Goal: Information Seeking & Learning: Learn about a topic

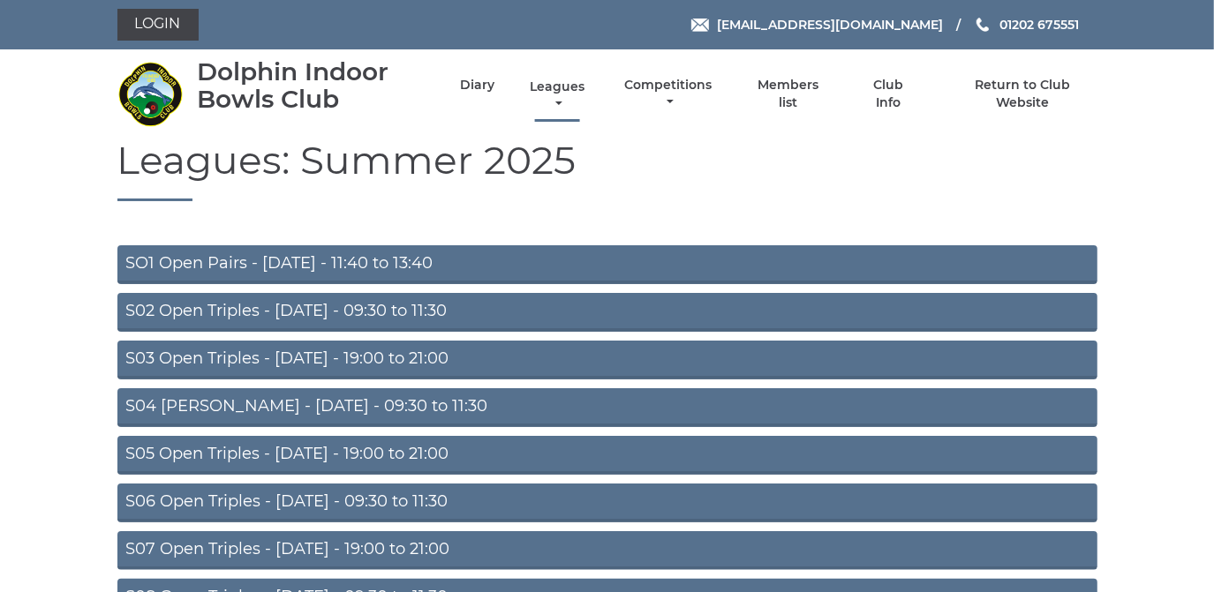
click at [559, 86] on link "Leagues" at bounding box center [557, 96] width 64 height 34
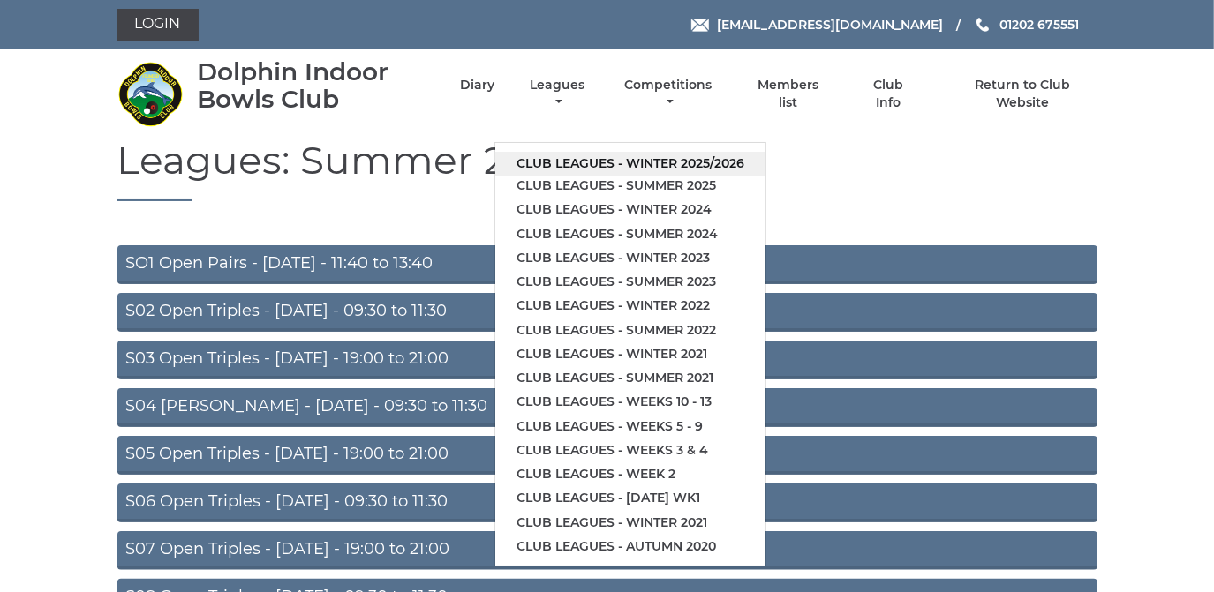
click at [562, 161] on link "Club leagues - Winter 2025/2026" at bounding box center [630, 164] width 270 height 24
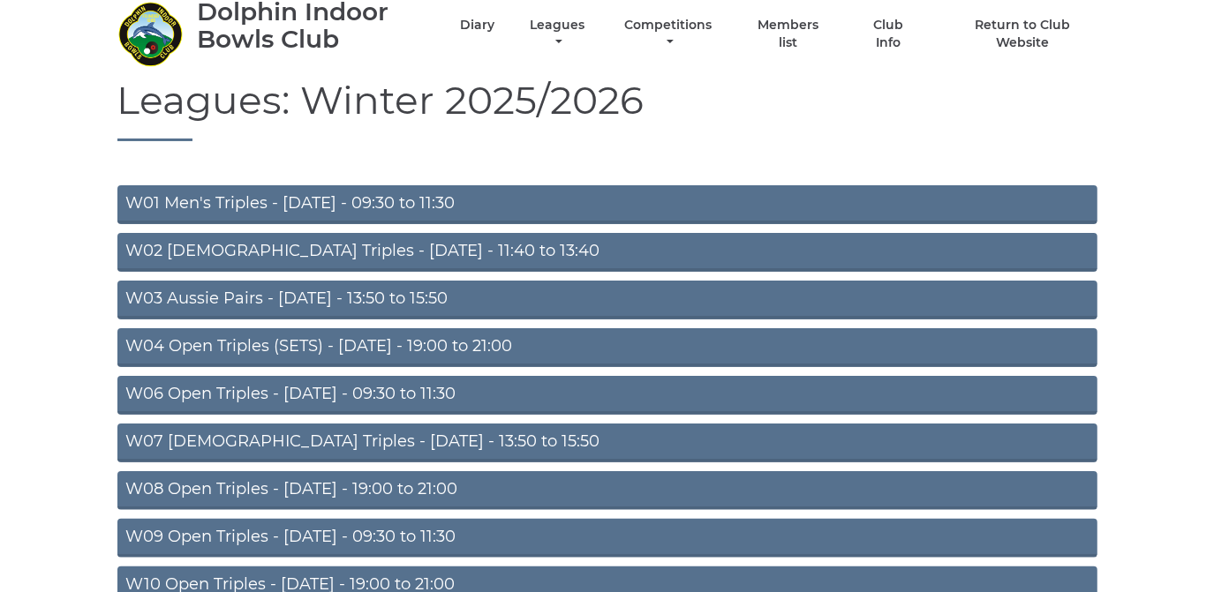
scroll to position [320, 0]
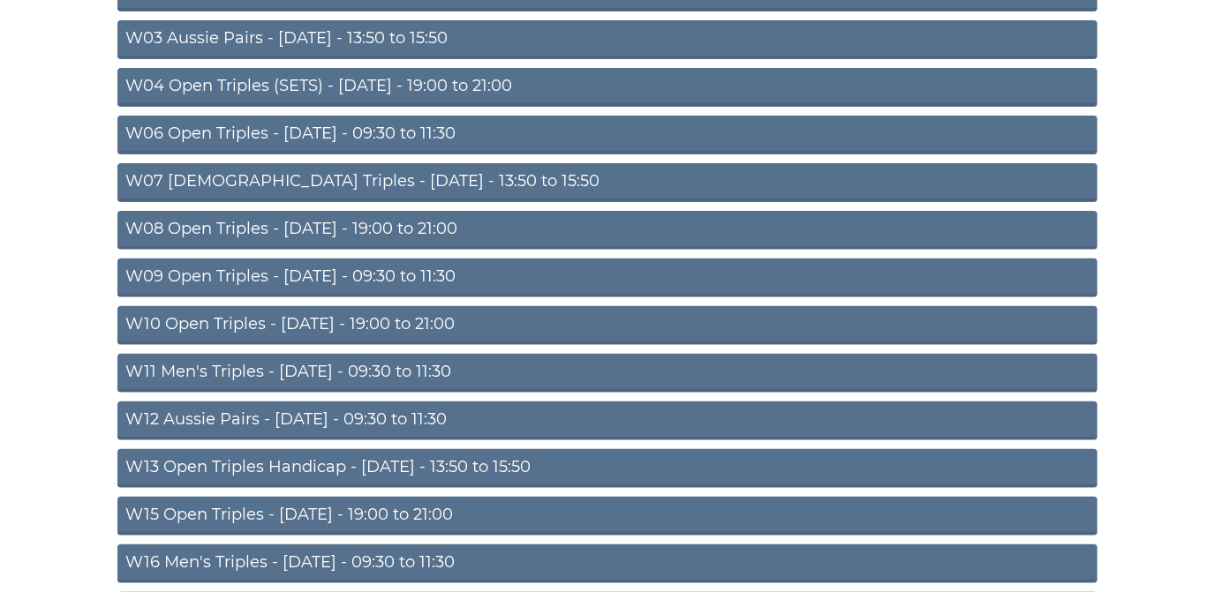
click at [411, 317] on link "W10 Open Triples - [DATE] - 19:00 to 21:00" at bounding box center [607, 325] width 980 height 39
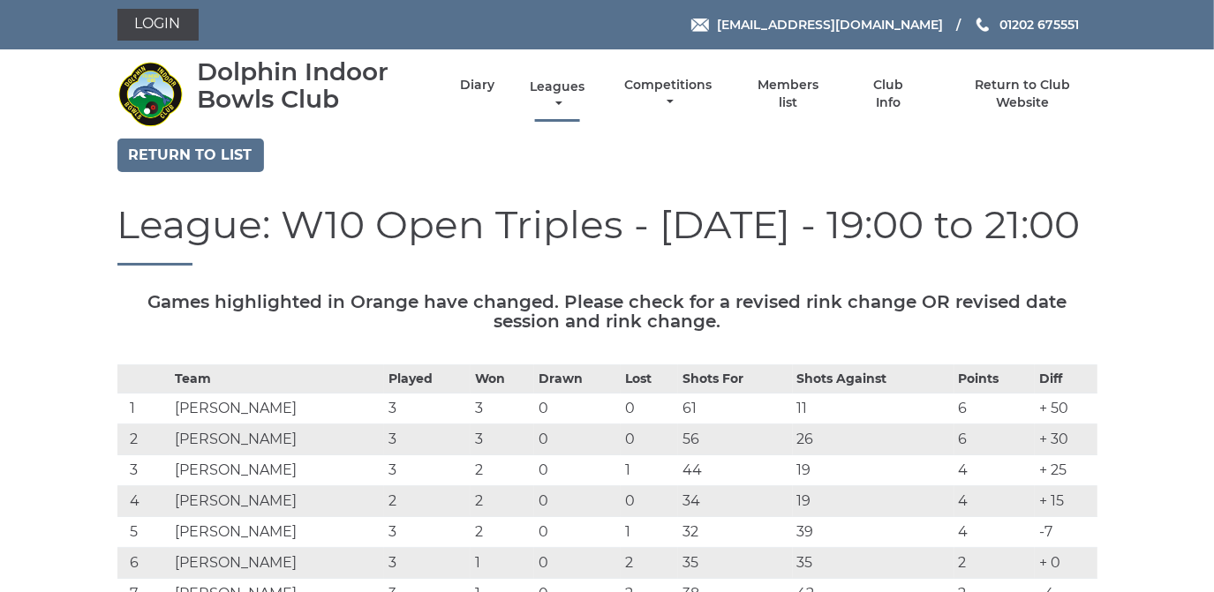
click at [560, 84] on link "Leagues" at bounding box center [557, 96] width 64 height 34
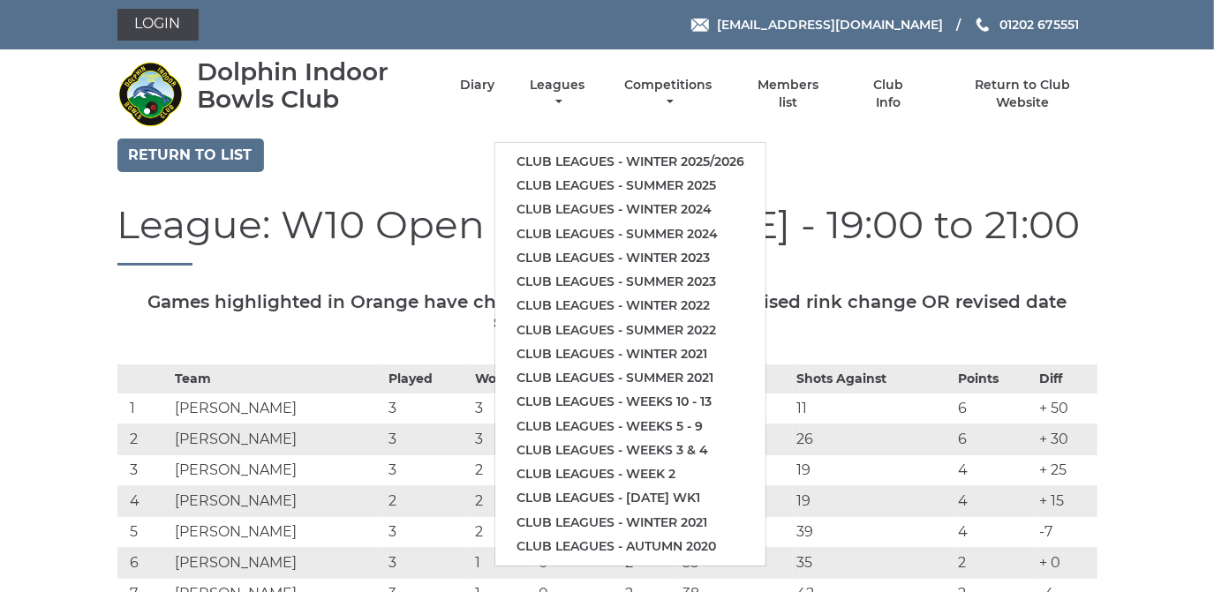
click at [420, 141] on div "Return to list" at bounding box center [607, 158] width 1006 height 38
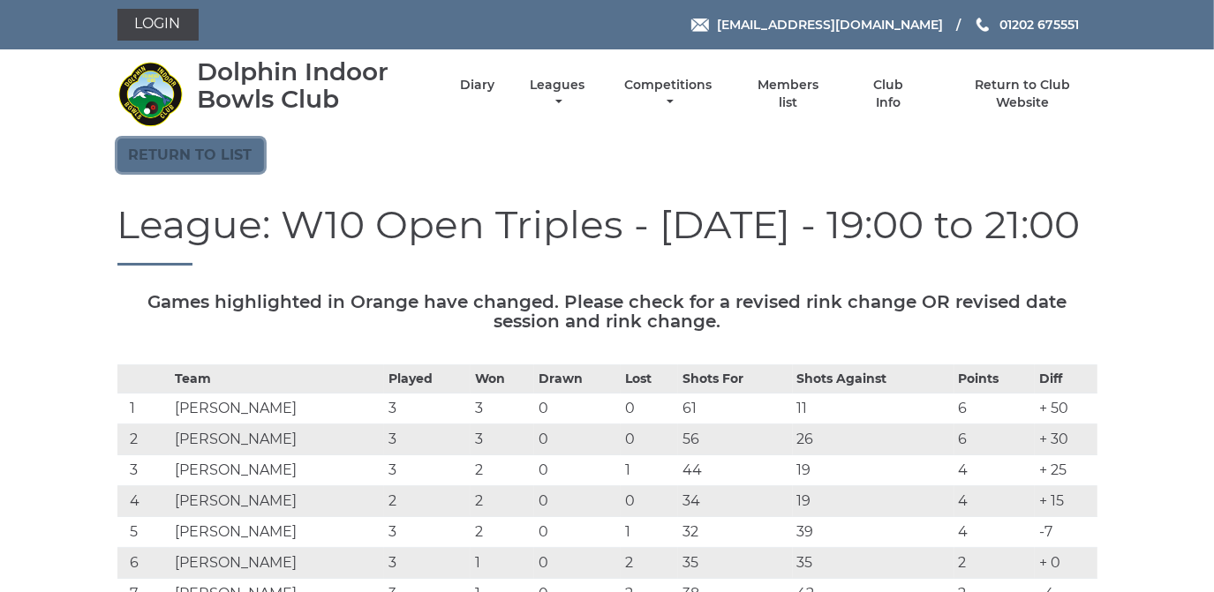
click at [214, 149] on link "Return to list" at bounding box center [190, 156] width 147 height 34
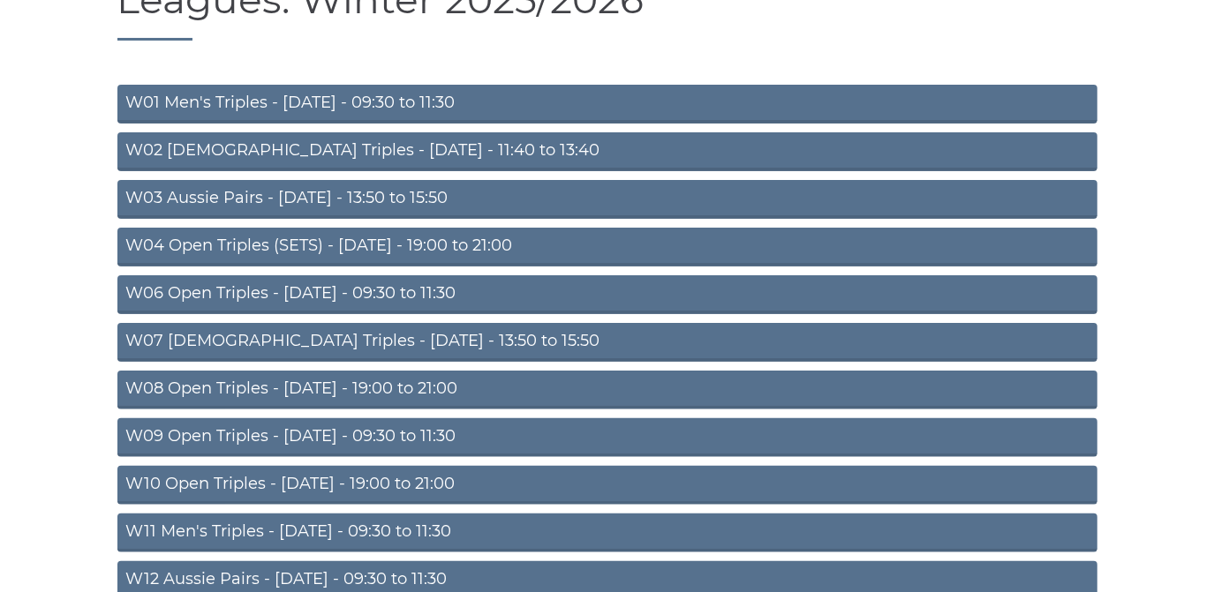
scroll to position [160, 0]
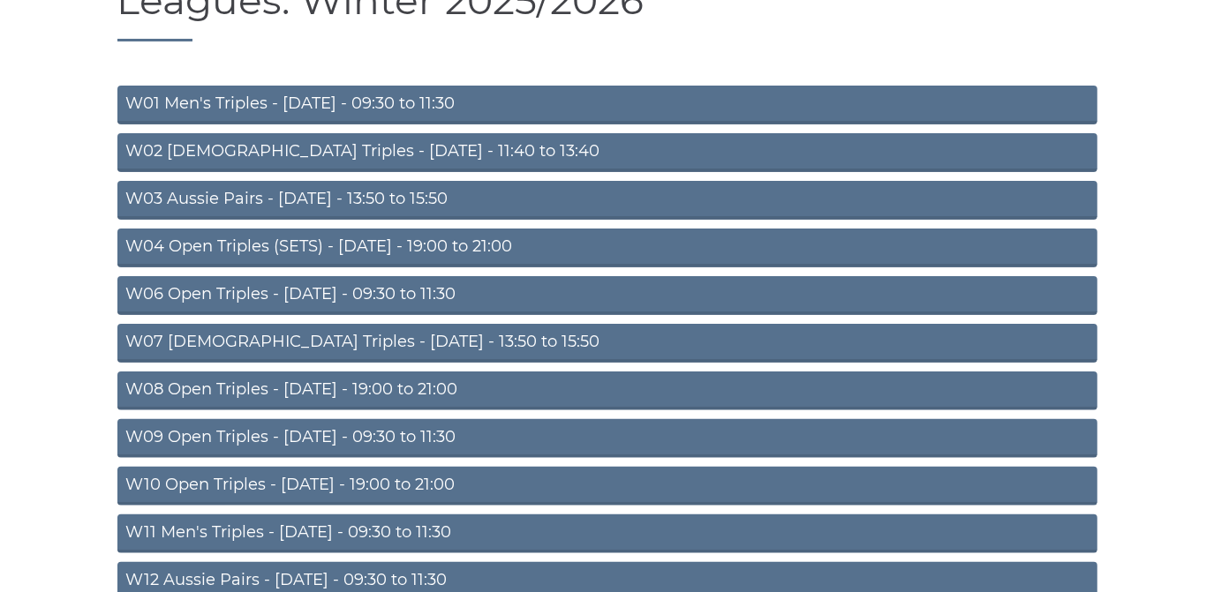
click at [397, 382] on link "W08 Open Triples - Tuesday - 19:00 to 21:00" at bounding box center [607, 391] width 980 height 39
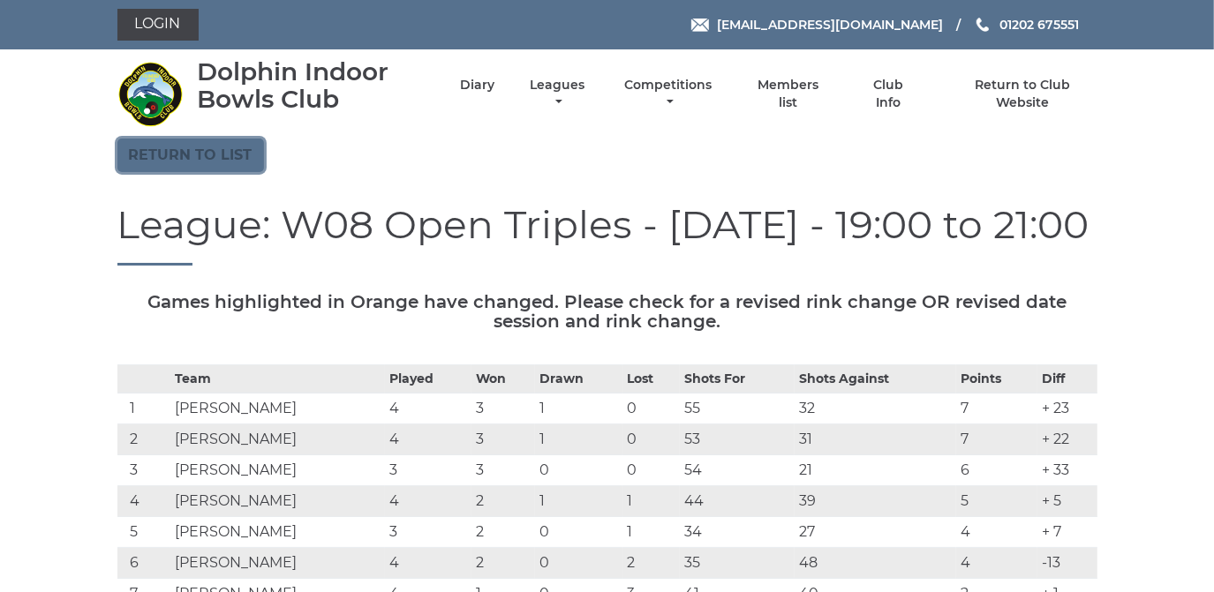
click at [197, 148] on link "Return to list" at bounding box center [190, 156] width 147 height 34
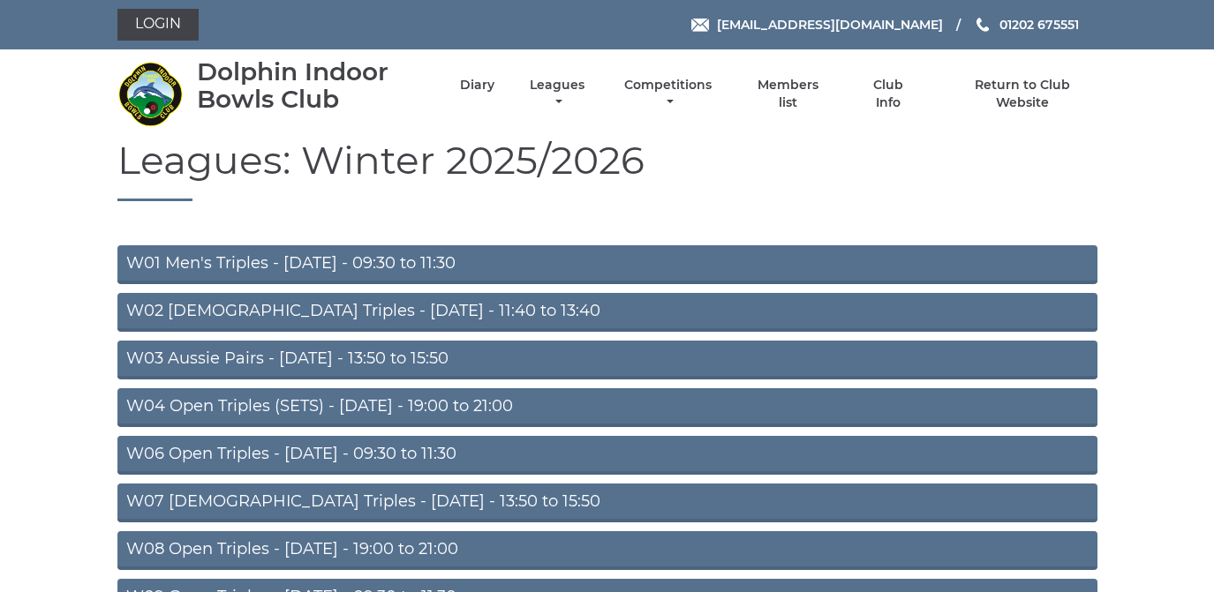
scroll to position [320, 0]
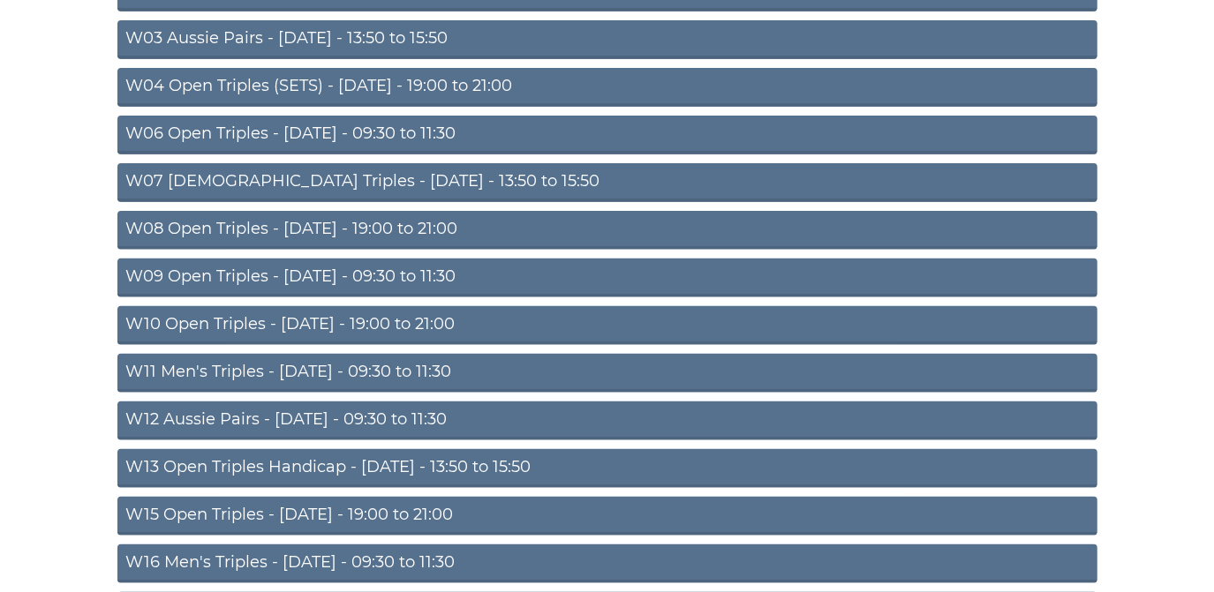
click at [386, 320] on link "W10 Open Triples - [DATE] - 19:00 to 21:00" at bounding box center [607, 325] width 980 height 39
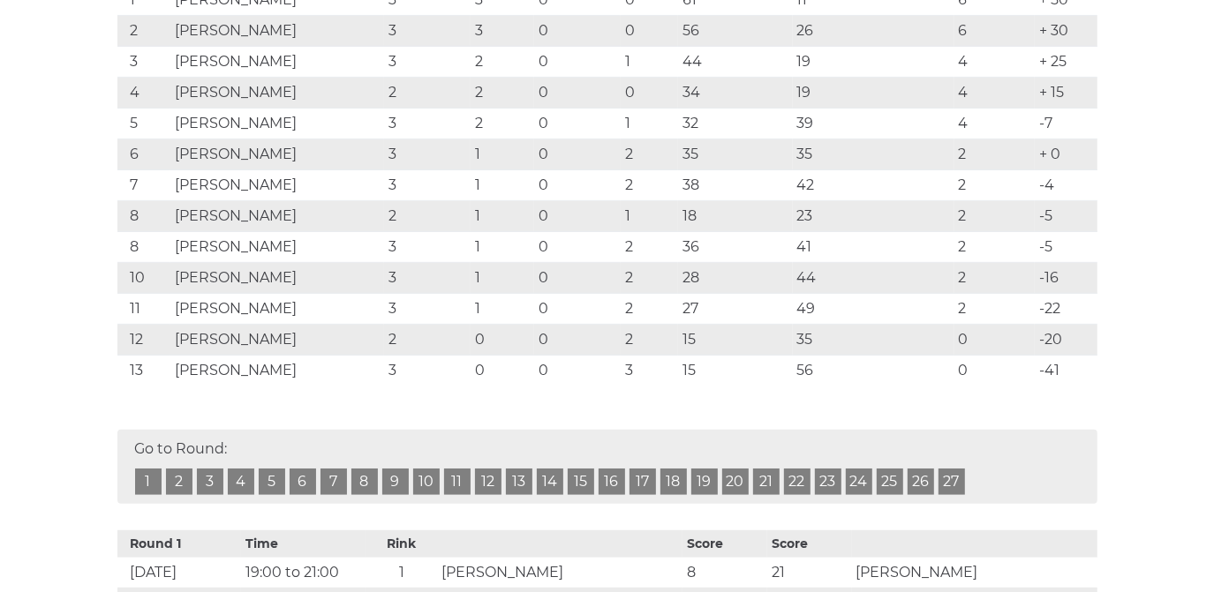
scroll to position [401, 0]
